Goal: Find specific page/section

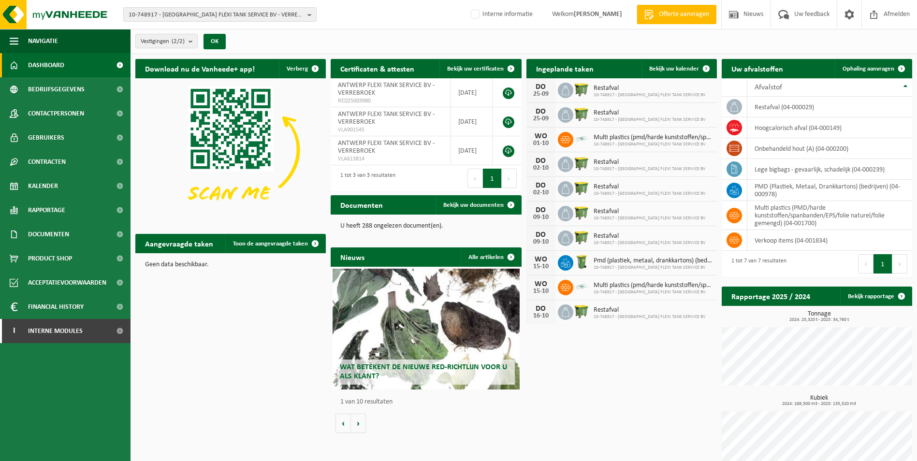
click at [582, 429] on div "Download nu de Vanheede+ app! Verberg Certificaten & attesten Bekijk uw certifi…" at bounding box center [523, 266] width 781 height 425
click at [162, 9] on span "10-748917 - [GEOGRAPHIC_DATA] FLEXI TANK SERVICE BV - VERREBROEK" at bounding box center [216, 15] width 175 height 14
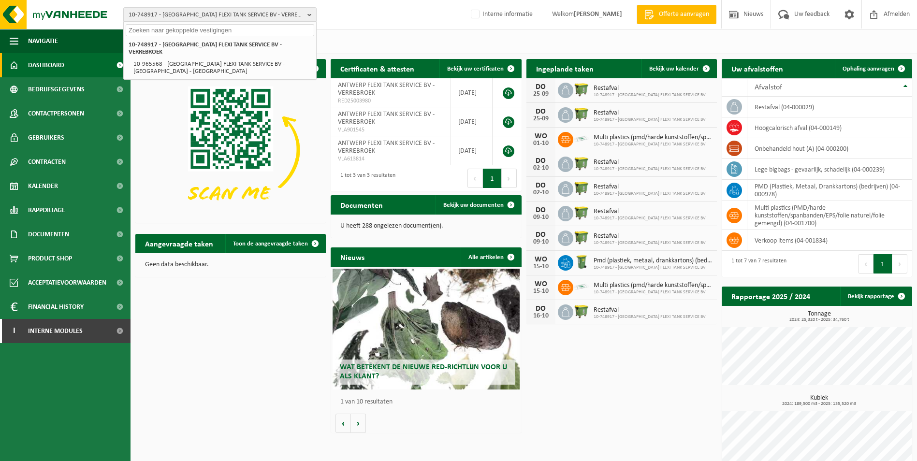
click at [159, 33] on input "text" at bounding box center [220, 30] width 188 height 12
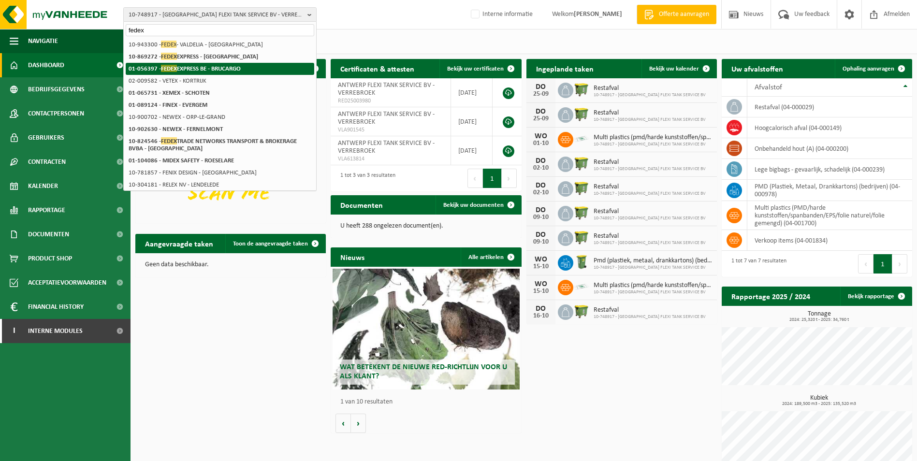
type input "fedex"
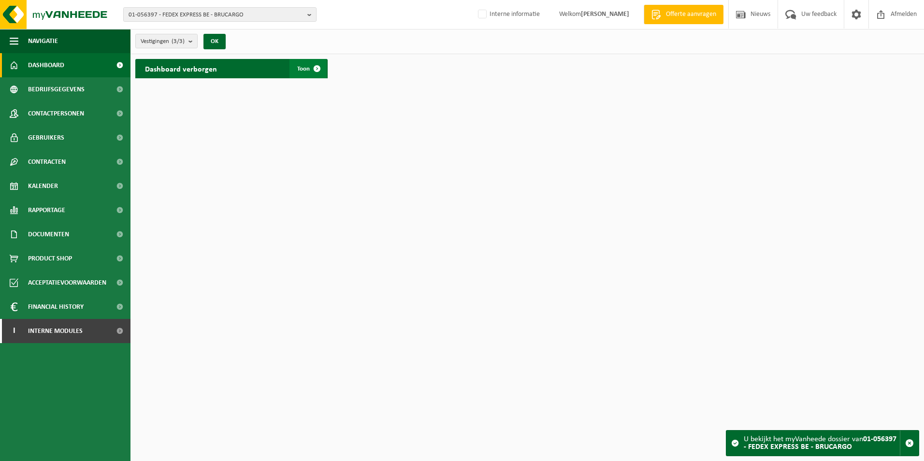
click at [312, 67] on span at bounding box center [316, 68] width 19 height 19
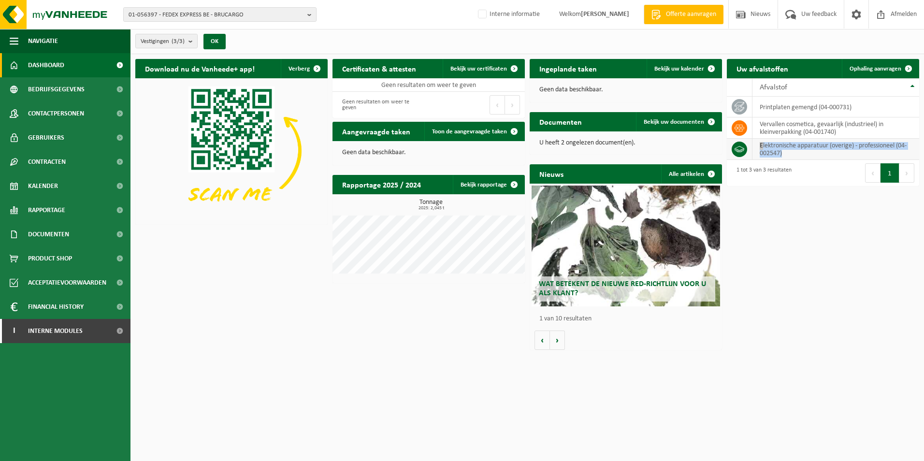
drag, startPoint x: 800, startPoint y: 150, endPoint x: 751, endPoint y: 144, distance: 49.1
click at [751, 144] on tr "elektronische apparatuur (overige) - professioneel (04-002547)" at bounding box center [823, 149] width 192 height 21
copy td "elektronische apparatuur (overige) - professioneel (04-002547)"
click at [369, 337] on div "Download nu de Vanheede+ app! Verberg Certificaten & attesten Bekijk uw certifi…" at bounding box center [527, 204] width 788 height 301
click at [686, 365] on html "01-056397 - FEDEX EXPRESS BE - BRUCARGO 01-056397 - FEDEX EXPRESS BE - BRUCARGO…" at bounding box center [462, 230] width 924 height 461
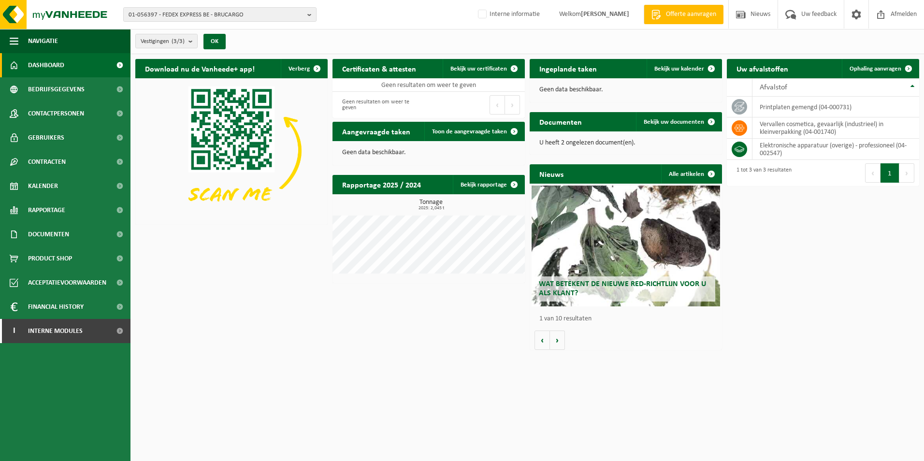
drag, startPoint x: 789, startPoint y: 380, endPoint x: 712, endPoint y: 371, distance: 78.3
click at [712, 371] on html "01-056397 - FEDEX EXPRESS BE - BRUCARGO 01-056397 - FEDEX EXPRESS BE - BRUCARGO…" at bounding box center [462, 230] width 924 height 461
click at [672, 413] on html "01-056397 - FEDEX EXPRESS BE - BRUCARGO 01-056397 - FEDEX EXPRESS BE - BRUCARGO…" at bounding box center [462, 230] width 924 height 461
drag, startPoint x: 738, startPoint y: 398, endPoint x: 321, endPoint y: 312, distance: 425.2
click at [321, 312] on html "01-056397 - FEDEX EXPRESS BE - BRUCARGO 01-056397 - FEDEX EXPRESS BE - BRUCARGO…" at bounding box center [462, 230] width 924 height 461
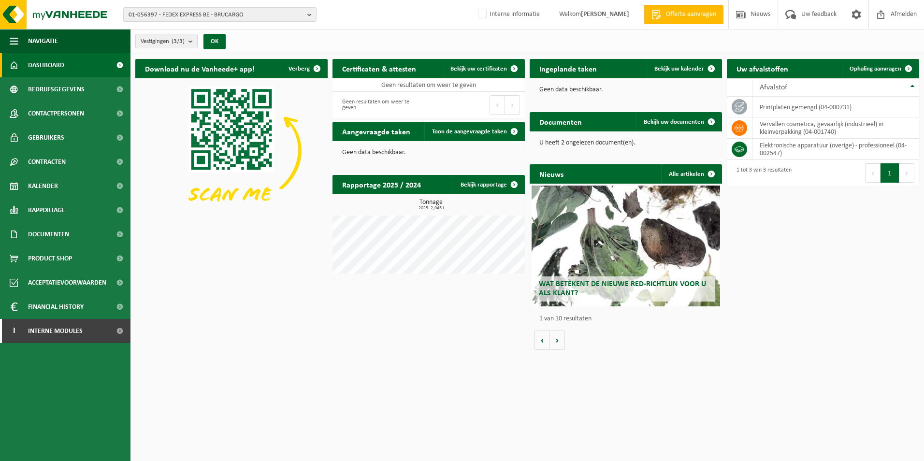
drag, startPoint x: 290, startPoint y: 374, endPoint x: 292, endPoint y: 364, distance: 9.9
click at [290, 373] on html "01-056397 - FEDEX EXPRESS BE - BRUCARGO 01-056397 - FEDEX EXPRESS BE - BRUCARGO…" at bounding box center [462, 230] width 924 height 461
drag, startPoint x: 774, startPoint y: 416, endPoint x: 158, endPoint y: 178, distance: 659.8
click at [158, 178] on html "01-056397 - FEDEX EXPRESS BE - BRUCARGO 01-056397 - FEDEX EXPRESS BE - BRUCARGO…" at bounding box center [462, 230] width 924 height 461
click at [256, 350] on div "Download nu de Vanheede+ app! Verberg Certificaten & attesten Bekijk uw certifi…" at bounding box center [527, 204] width 788 height 301
